Goal: Task Accomplishment & Management: Use online tool/utility

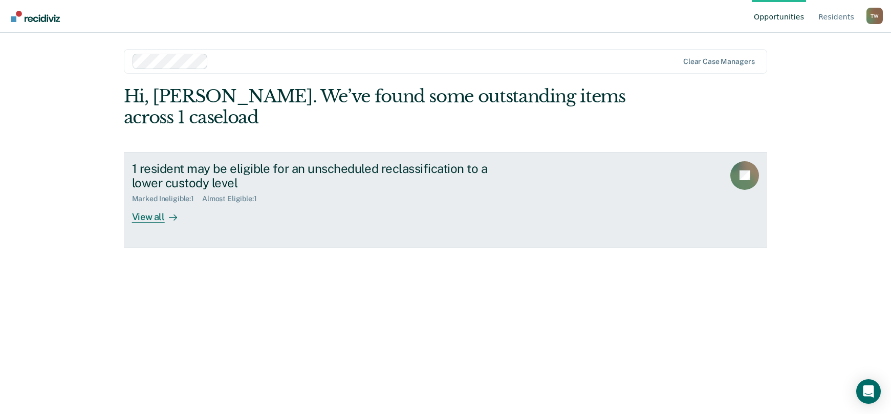
click at [150, 219] on div "View all" at bounding box center [160, 213] width 57 height 20
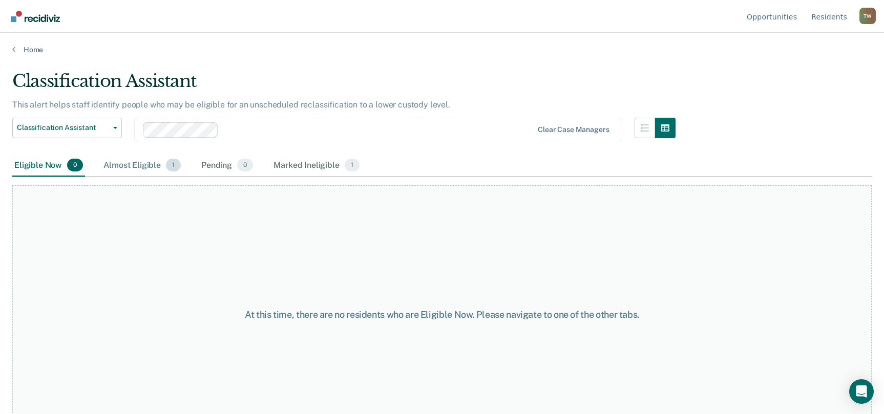
click at [142, 164] on div "Almost Eligible 1" at bounding box center [141, 166] width 81 height 23
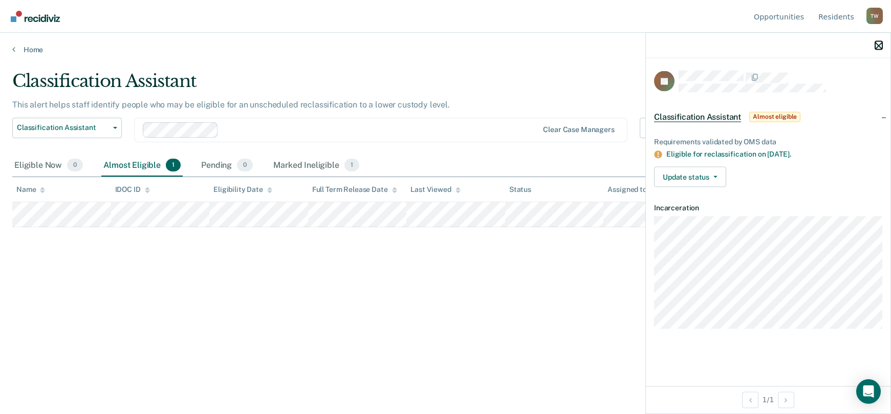
click at [879, 46] on icon "button" at bounding box center [879, 45] width 7 height 7
